Goal: Transaction & Acquisition: Purchase product/service

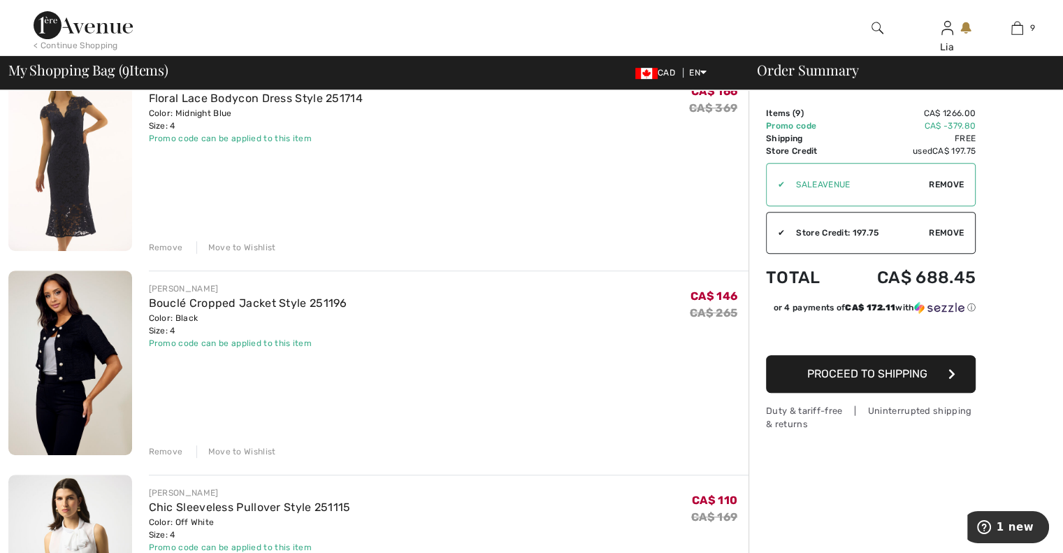
scroll to position [490, 0]
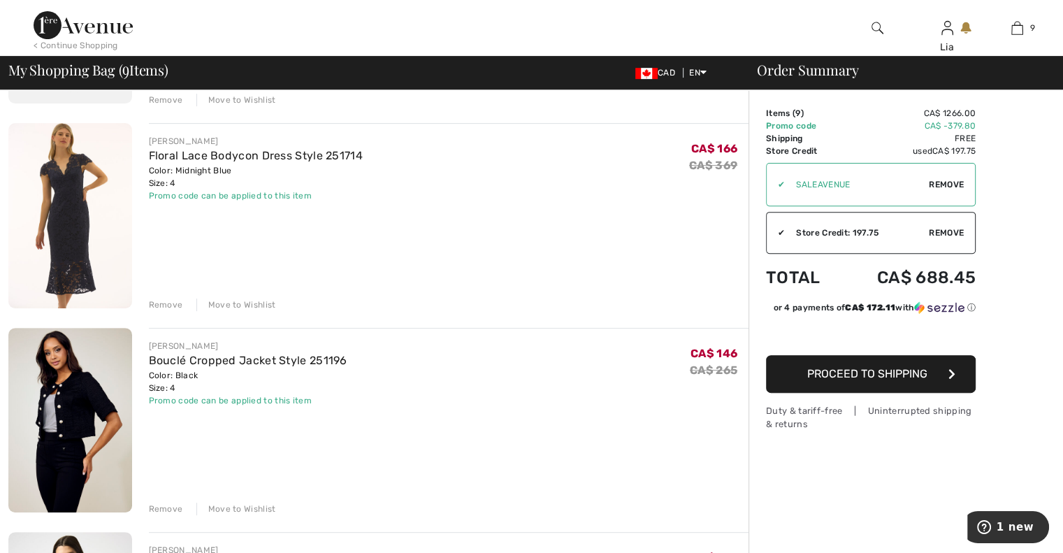
click at [233, 304] on div "Move to Wishlist" at bounding box center [236, 304] width 80 height 13
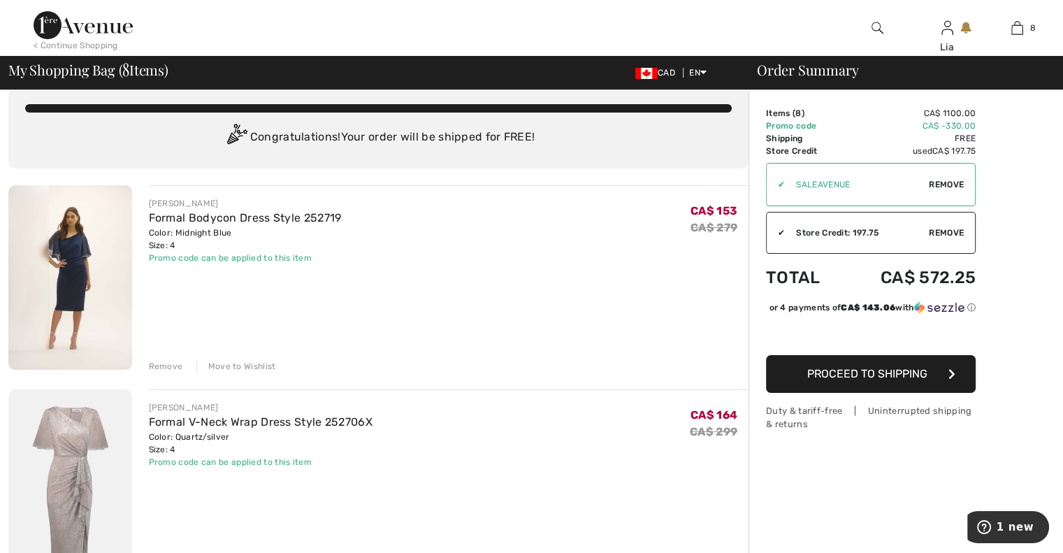
scroll to position [0, 0]
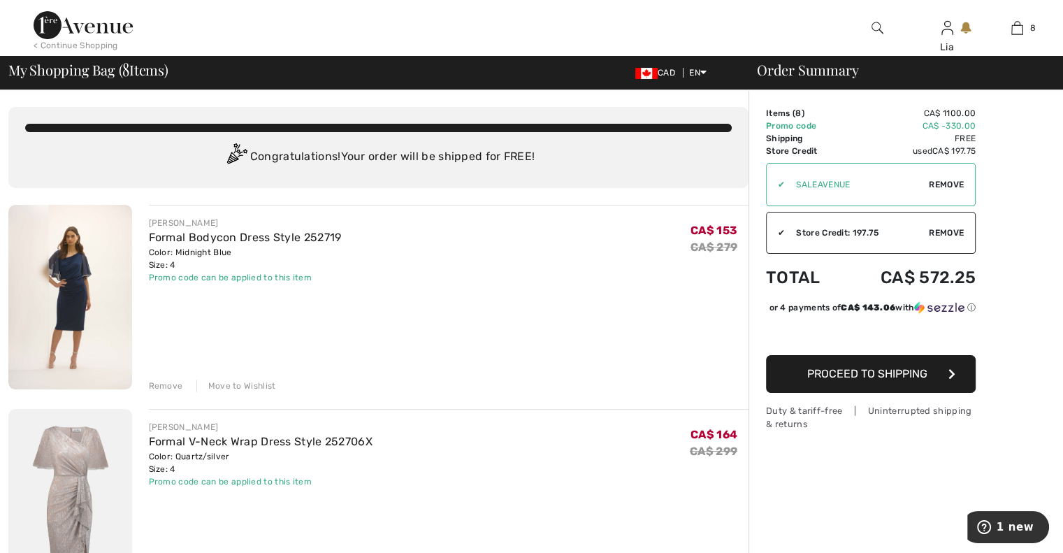
click at [70, 33] on img at bounding box center [83, 25] width 99 height 28
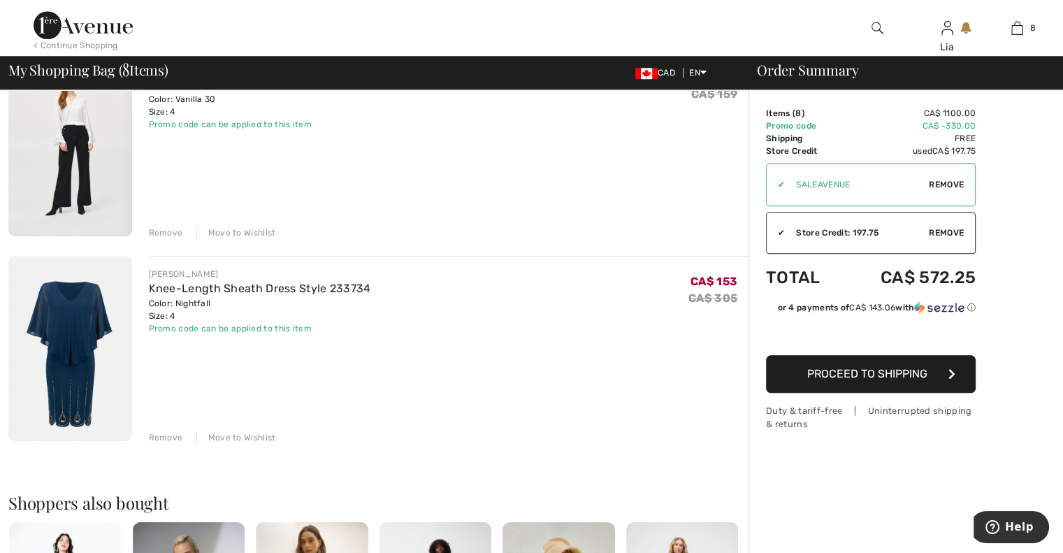
scroll to position [1379, 0]
click at [859, 379] on span "Proceed to Shipping" at bounding box center [867, 373] width 120 height 13
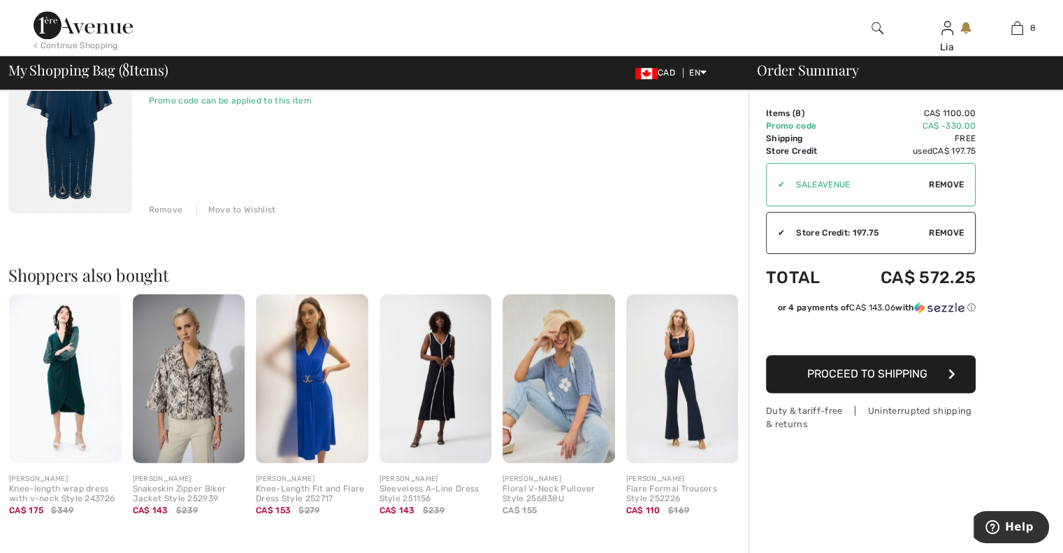
scroll to position [1608, 0]
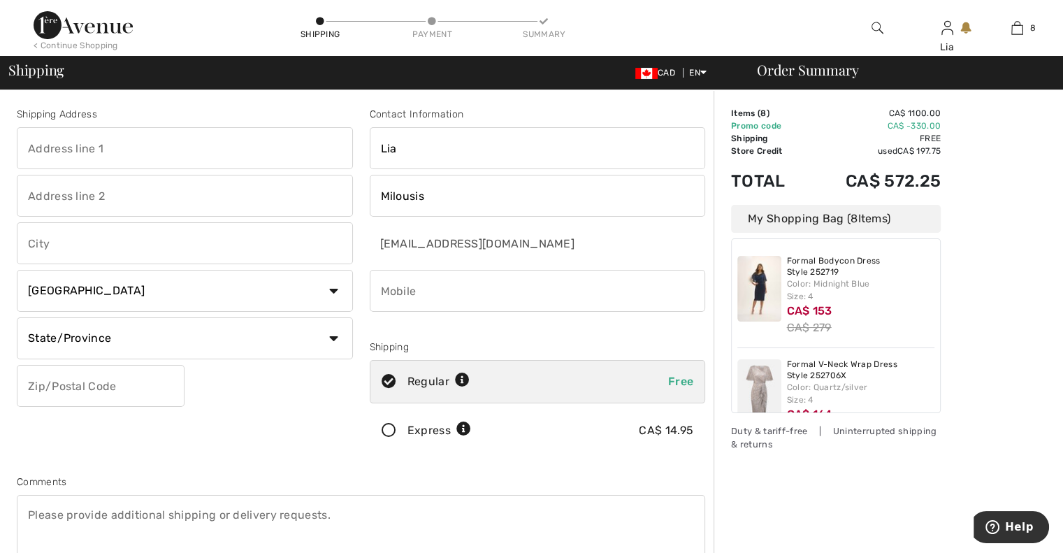
click at [129, 154] on input "text" at bounding box center [185, 148] width 336 height 42
type input "[STREET_ADDRESS]"
type input "[GEOGRAPHIC_DATA]"
click at [127, 343] on select "State/Province Alberta British Columbia Manitoba New Brunswick Newfoundland and…" at bounding box center [185, 338] width 336 height 42
select select "ON"
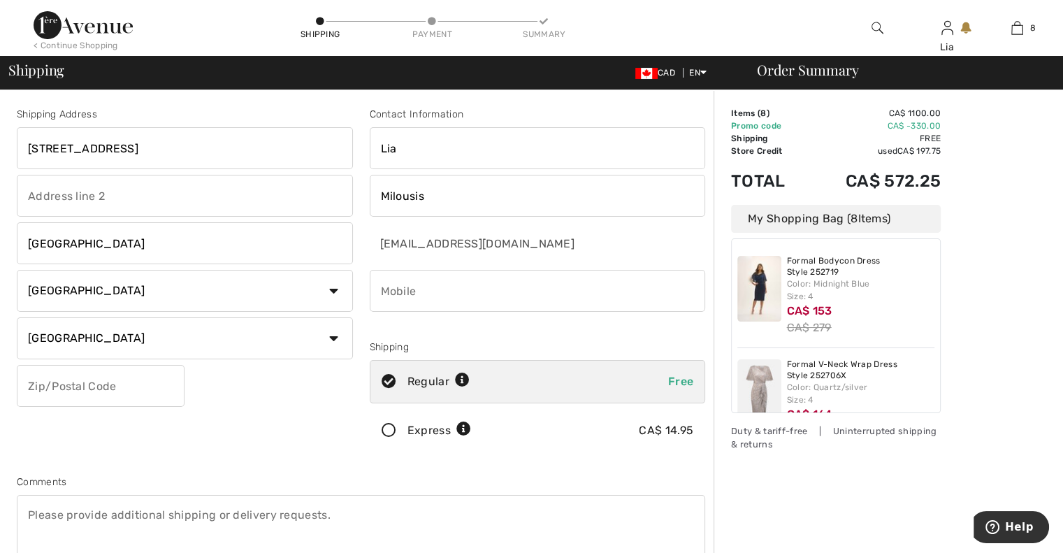
click at [17, 317] on select "State/Province Alberta British Columbia Manitoba New Brunswick Newfoundland and…" at bounding box center [185, 338] width 336 height 42
click at [64, 385] on input "text" at bounding box center [101, 386] width 168 height 42
type input "K2B5B7"
click at [278, 405] on div "Shipping Address 1-424 Ancaster Avenue Ottawa Country Canada United States Afgh…" at bounding box center [184, 282] width 353 height 351
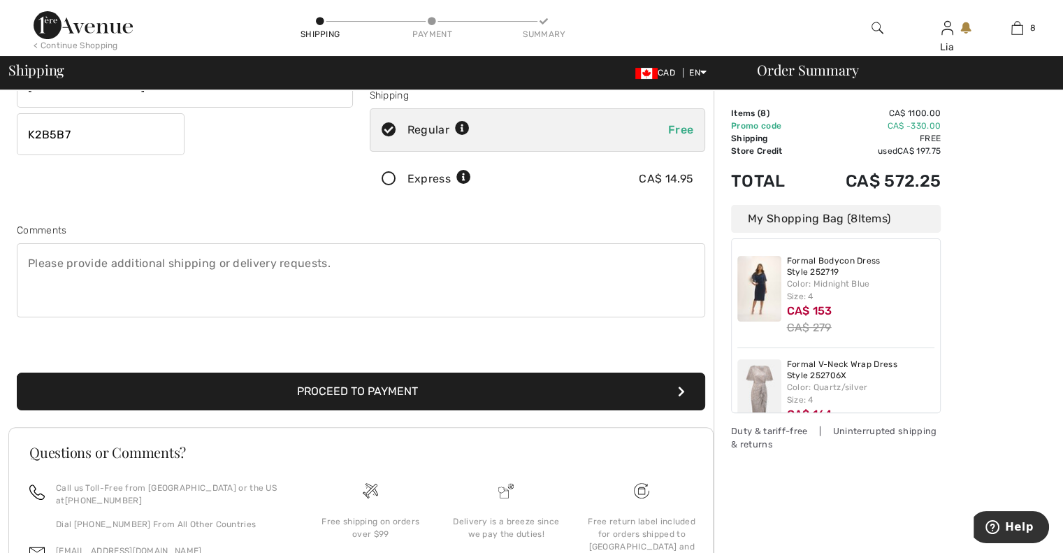
scroll to position [251, 0]
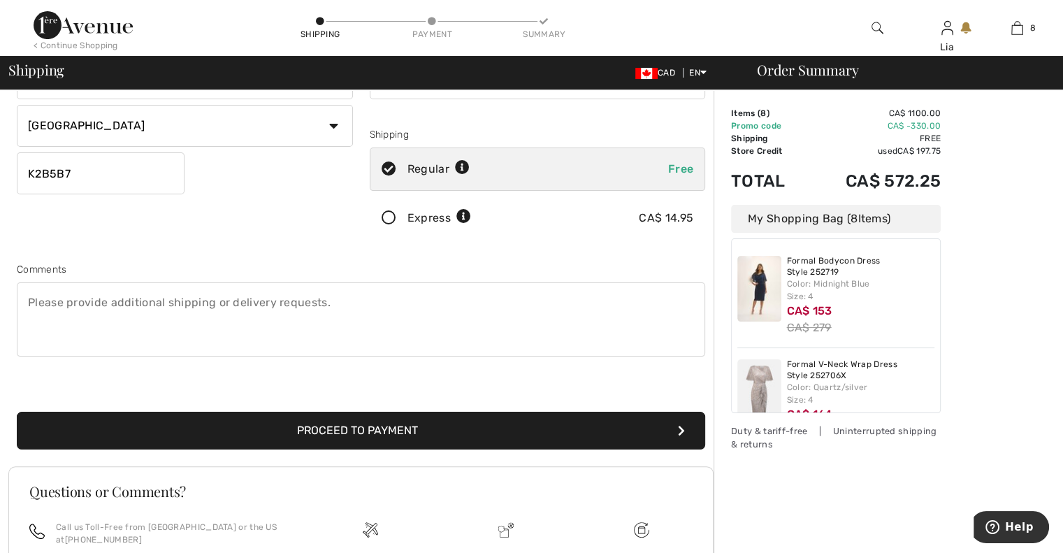
click at [373, 422] on button "Proceed to Payment" at bounding box center [361, 431] width 688 height 38
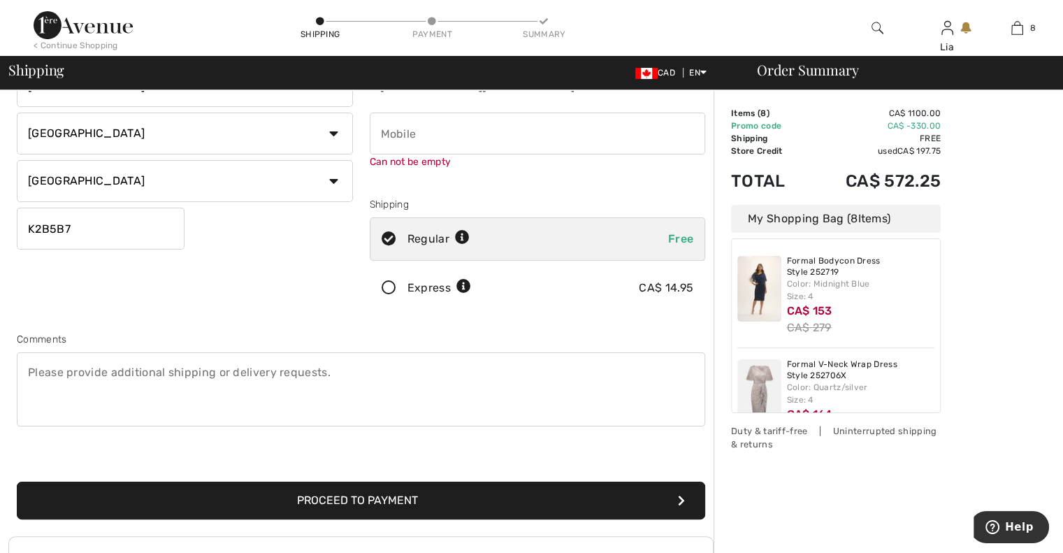
scroll to position [0, 0]
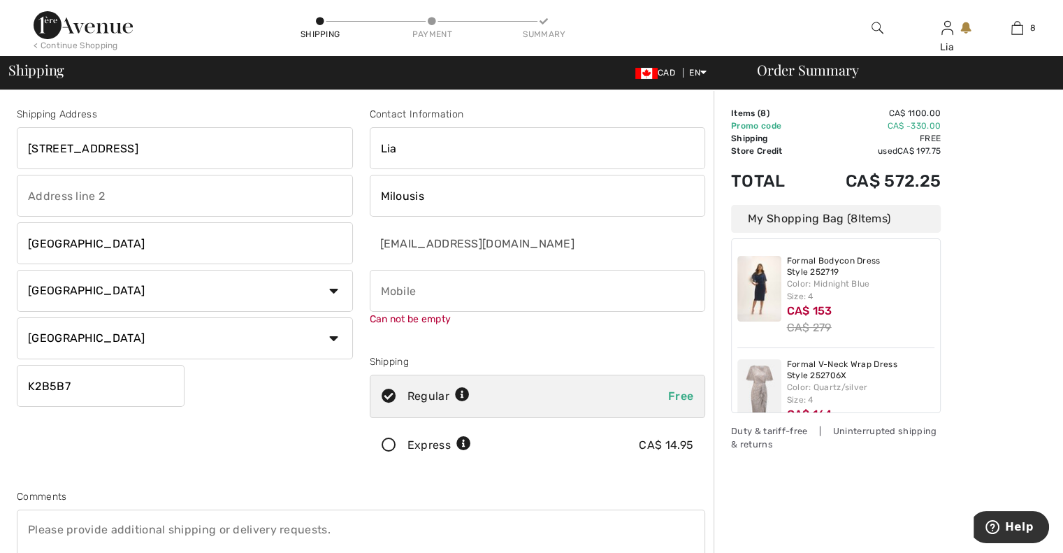
click at [439, 293] on input "phone" at bounding box center [538, 291] width 336 height 42
type input "6479785433"
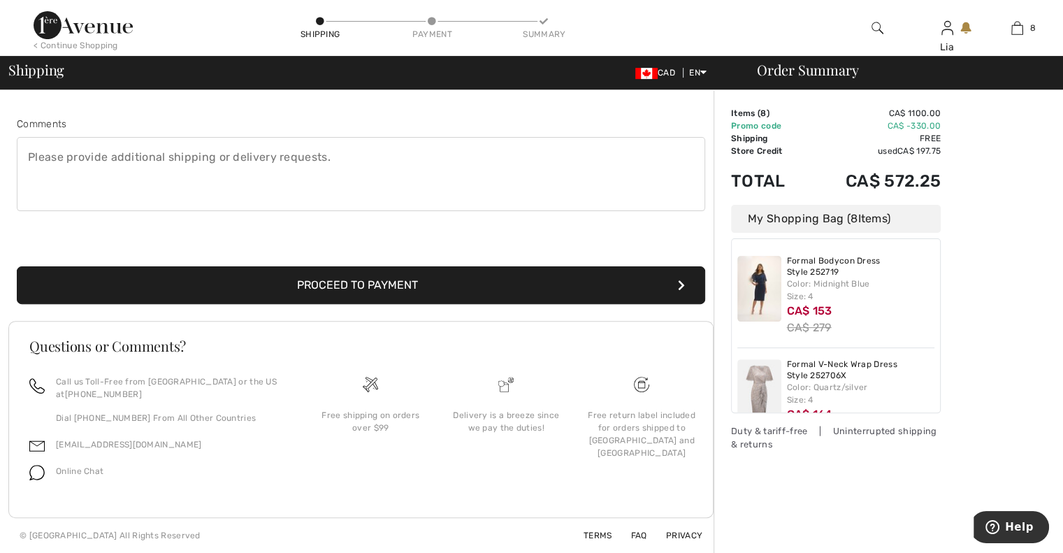
click at [425, 281] on button "Proceed to Payment" at bounding box center [361, 285] width 688 height 38
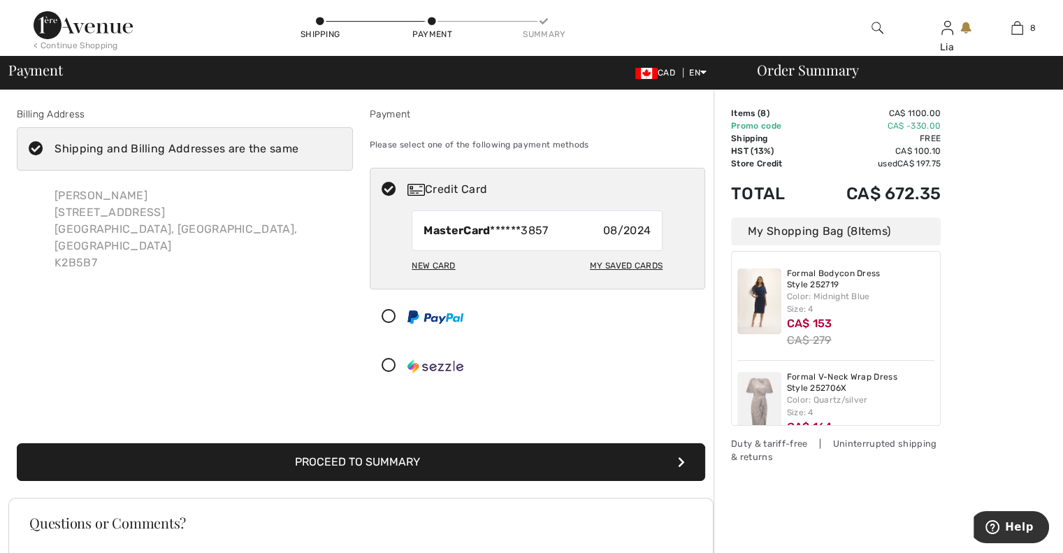
click at [609, 234] on span "08/2024" at bounding box center [627, 230] width 48 height 17
click at [620, 231] on span "08/2024" at bounding box center [627, 230] width 48 height 17
click at [621, 259] on div "My Saved Cards" at bounding box center [626, 266] width 73 height 24
radio input "true"
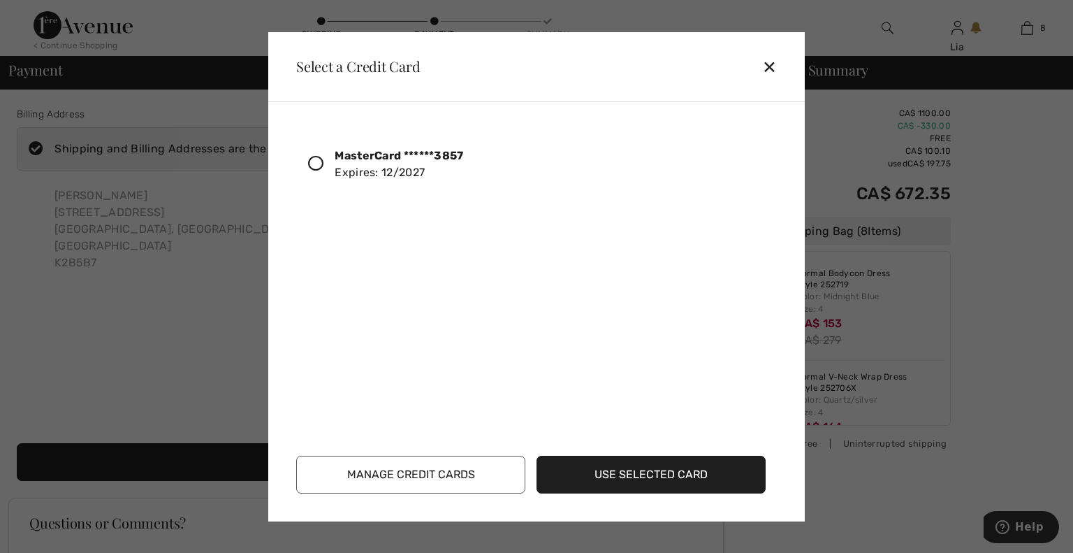
click at [421, 172] on div "MasterCard ******3857 Expires: 12/2027" at bounding box center [399, 164] width 129 height 34
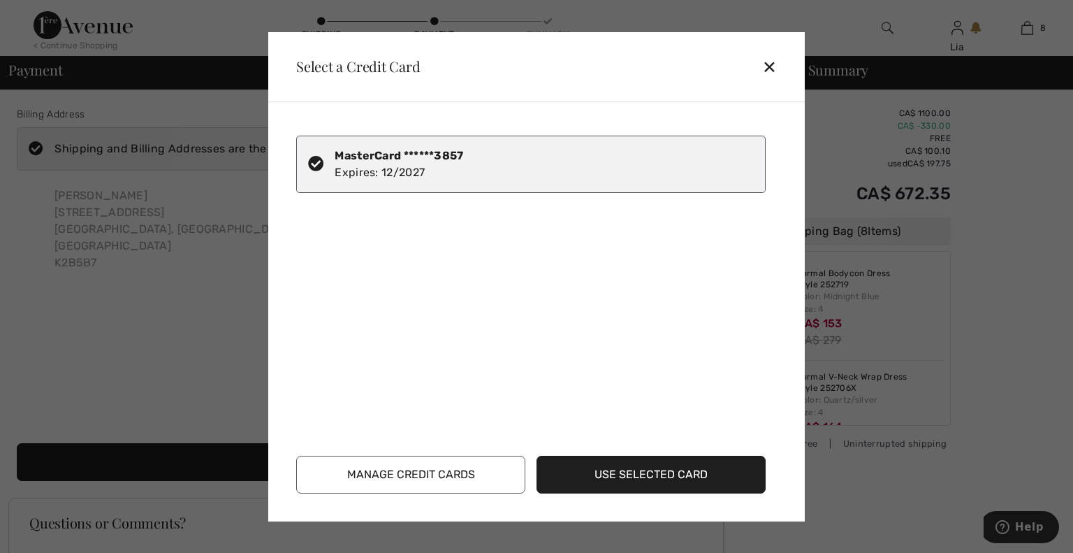
click at [604, 473] on button "Use Selected Card" at bounding box center [651, 475] width 229 height 38
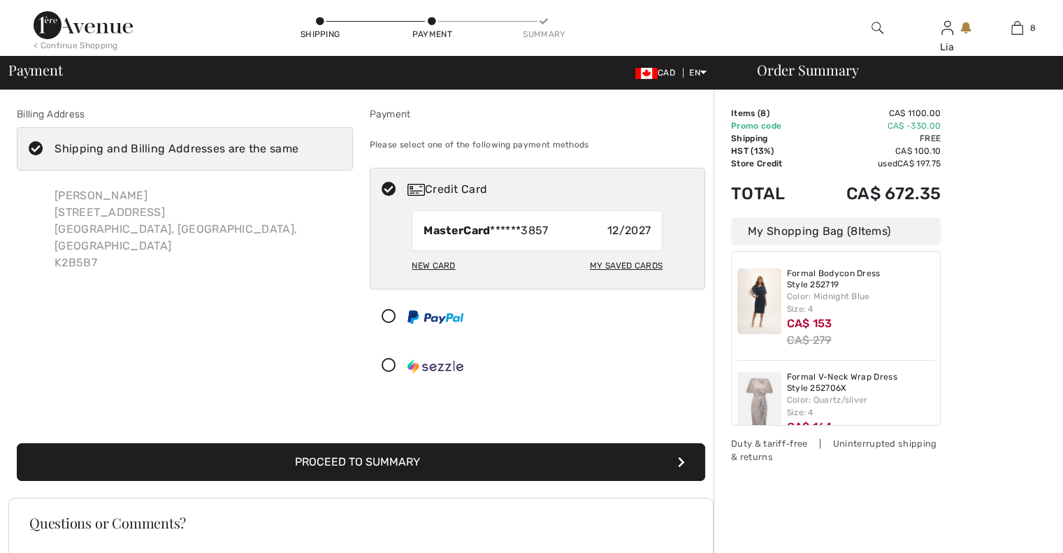
click at [39, 152] on icon at bounding box center [35, 149] width 37 height 15
click at [298, 152] on input "Shipping and Billing Addresses are the same" at bounding box center [302, 149] width 9 height 42
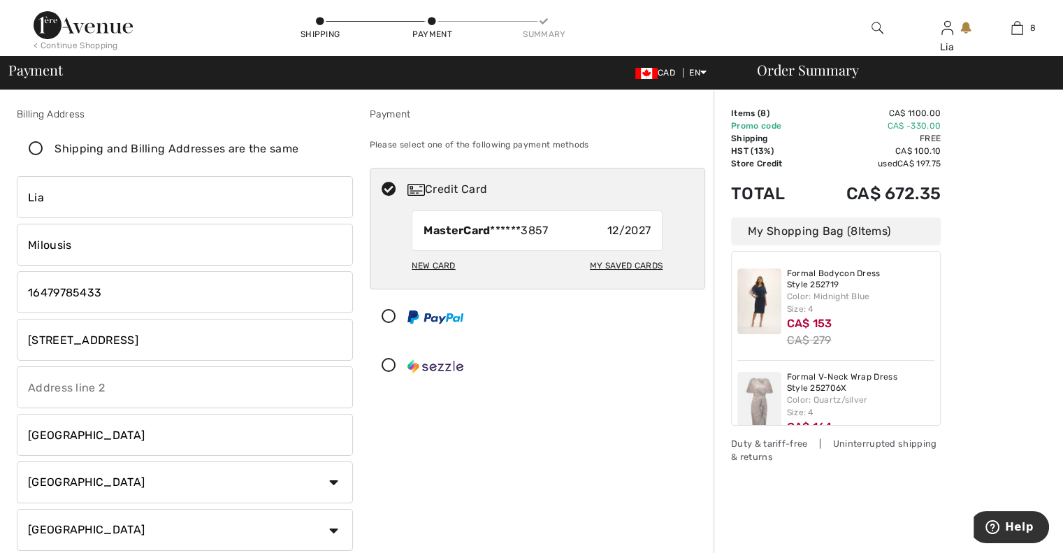
checkbox input "false"
click at [79, 297] on input "phone" at bounding box center [185, 292] width 336 height 42
click at [87, 338] on input "[STREET_ADDRESS]" at bounding box center [185, 340] width 336 height 42
click at [87, 338] on input "1-424 Ancaster Avenue" at bounding box center [185, 340] width 336 height 42
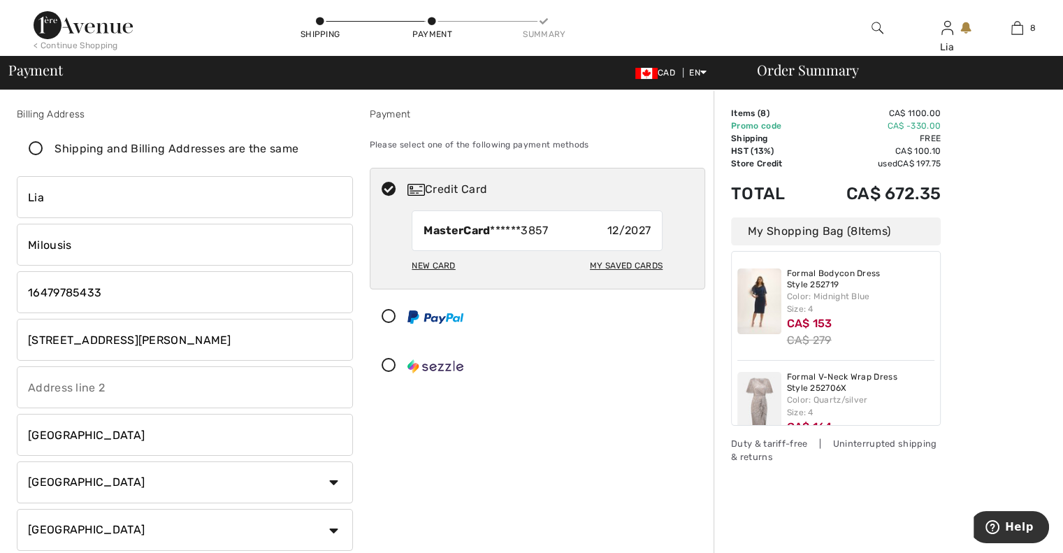
type input "500 Bush Street"
type input "Belfountain"
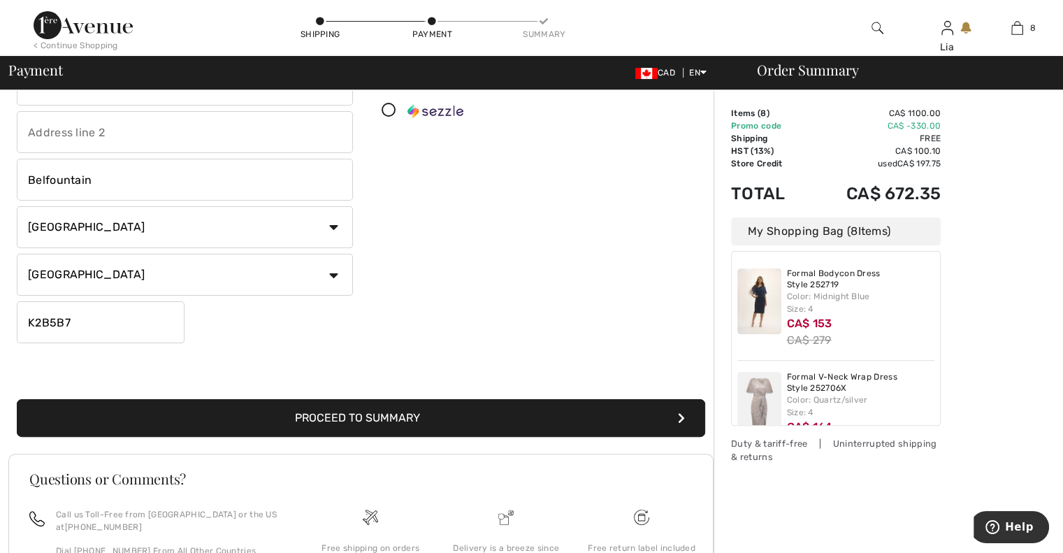
scroll to position [272, 0]
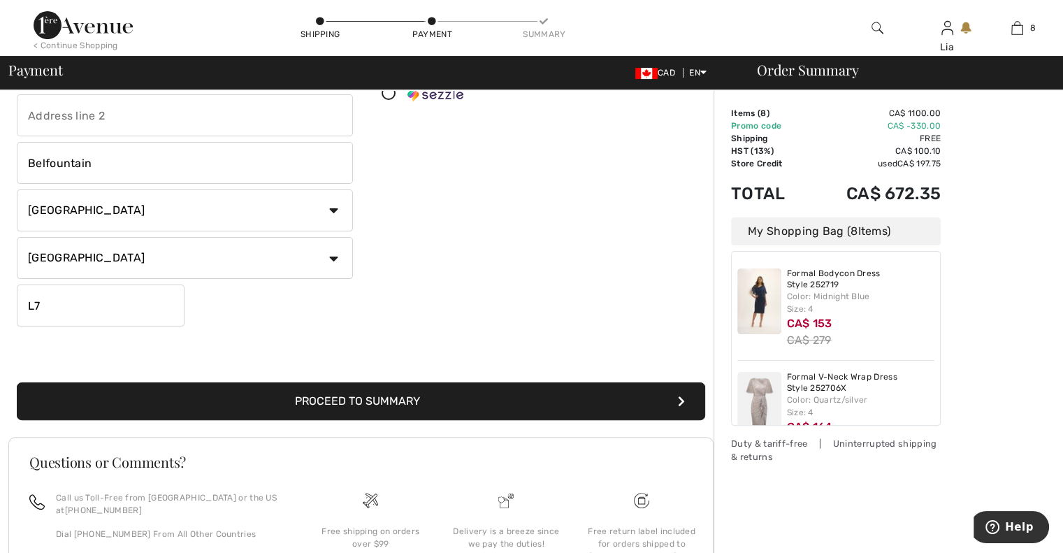
type input "L7K0E8"
click at [328, 391] on button "Proceed to Summary" at bounding box center [361, 401] width 688 height 38
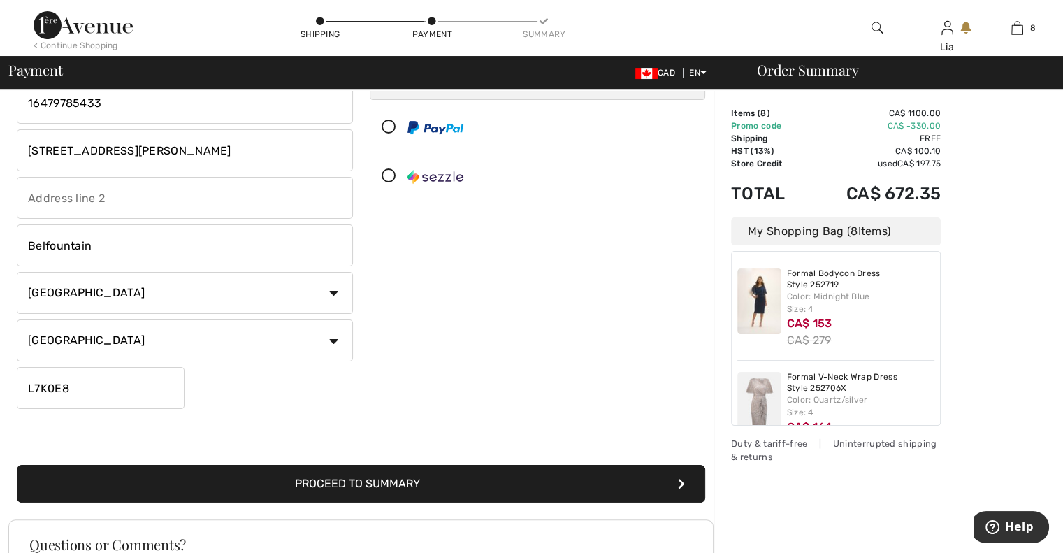
scroll to position [187, 0]
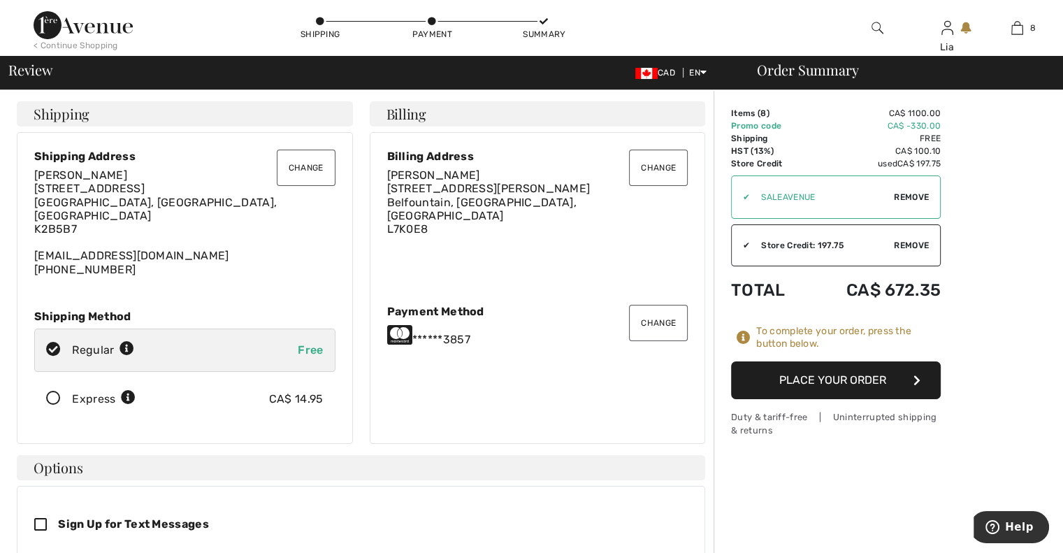
click at [813, 381] on button "Place Your Order" at bounding box center [836, 380] width 210 height 38
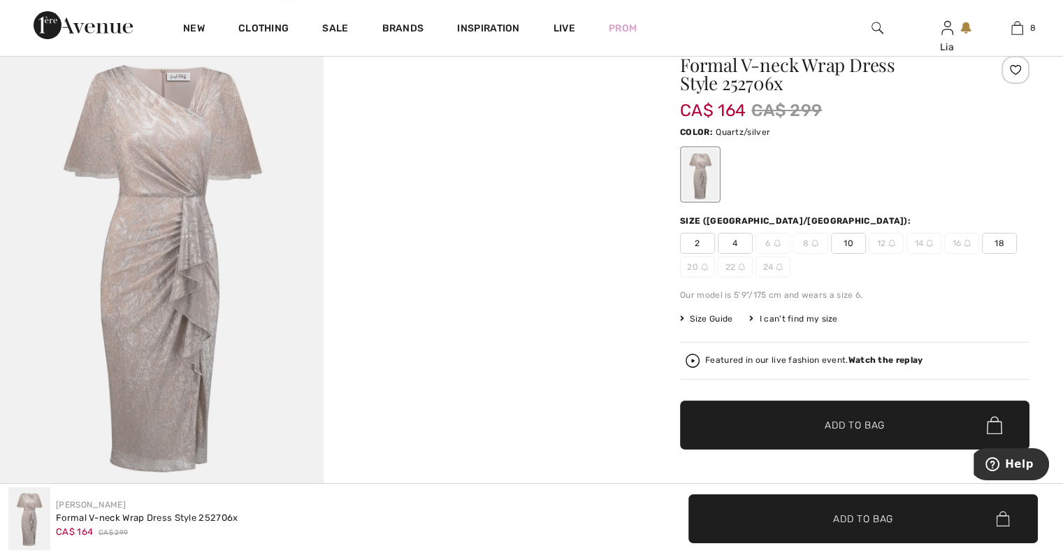
scroll to position [129, 0]
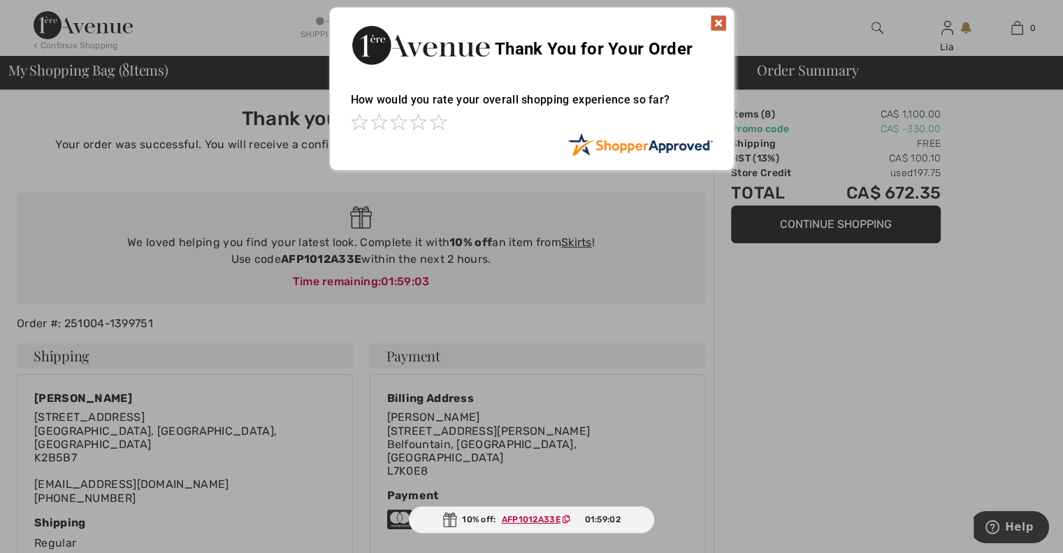
click at [713, 22] on img at bounding box center [718, 23] width 17 height 17
